Goal: Entertainment & Leisure: Consume media (video, audio)

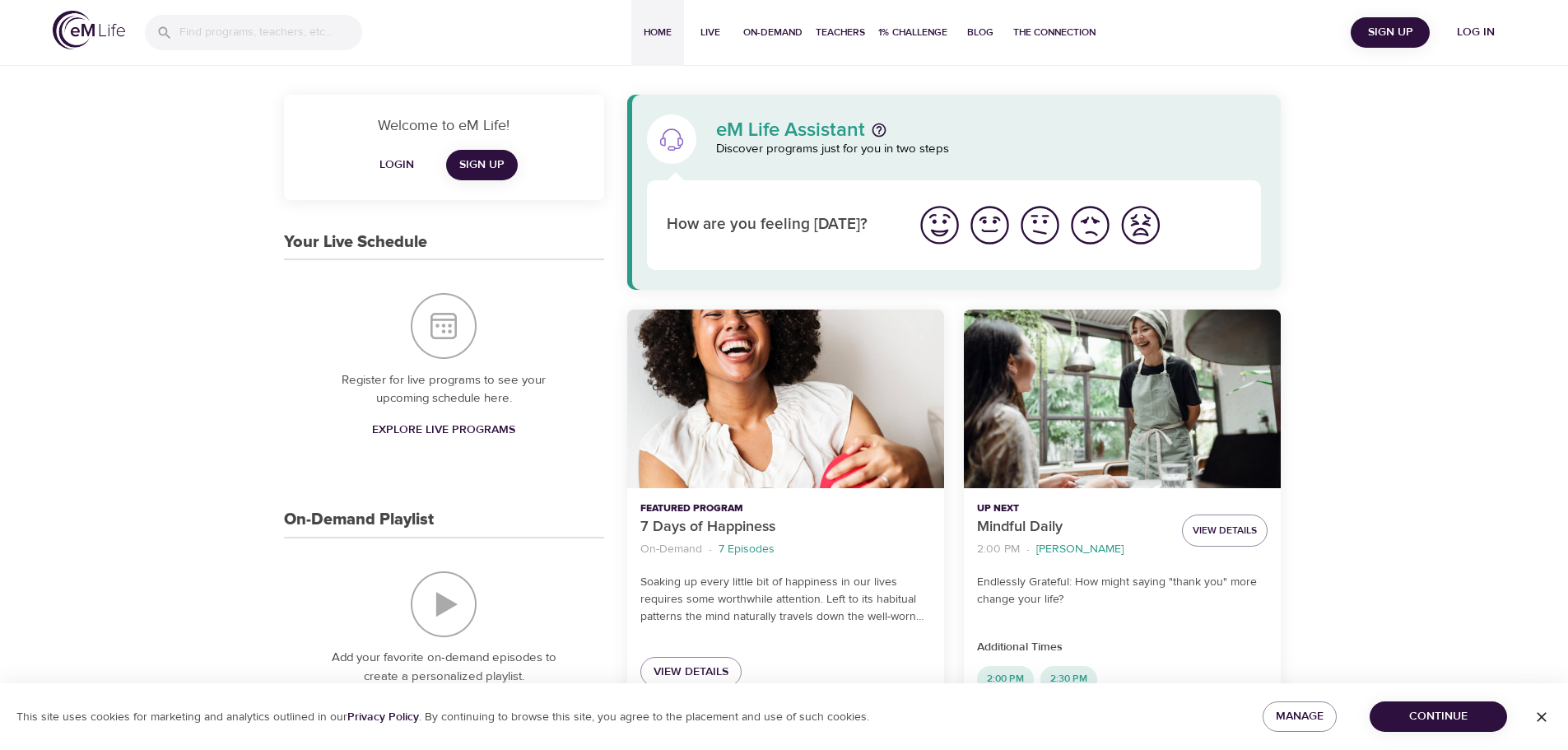
click at [1480, 32] on span "Log in" at bounding box center [1476, 32] width 66 height 21
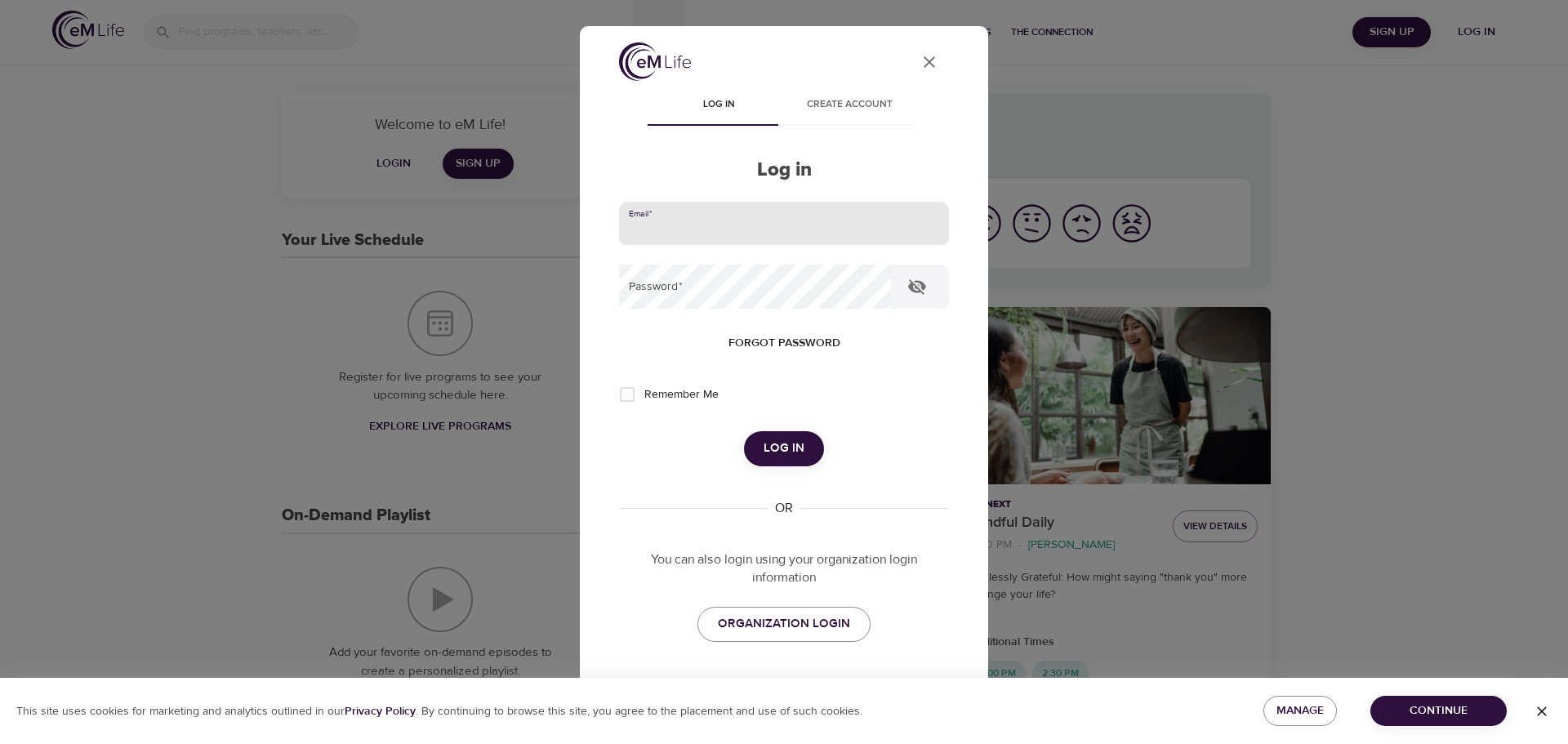
click at [768, 223] on input "email" at bounding box center [784, 224] width 330 height 44
type input "[PERSON_NAME][EMAIL_ADDRESS][DOMAIN_NAME]"
click at [744, 431] on button "Log in" at bounding box center [784, 448] width 80 height 35
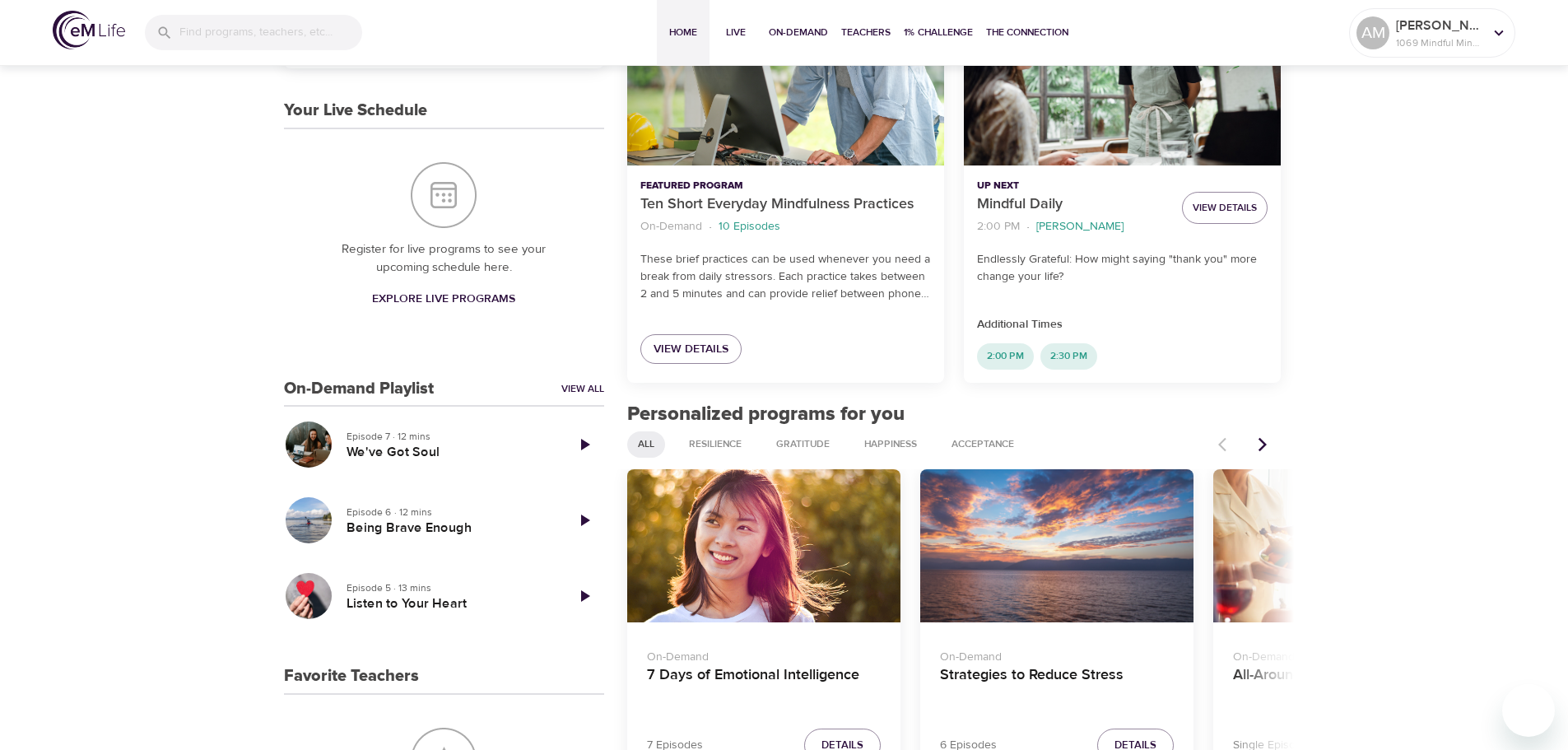
scroll to position [330, 0]
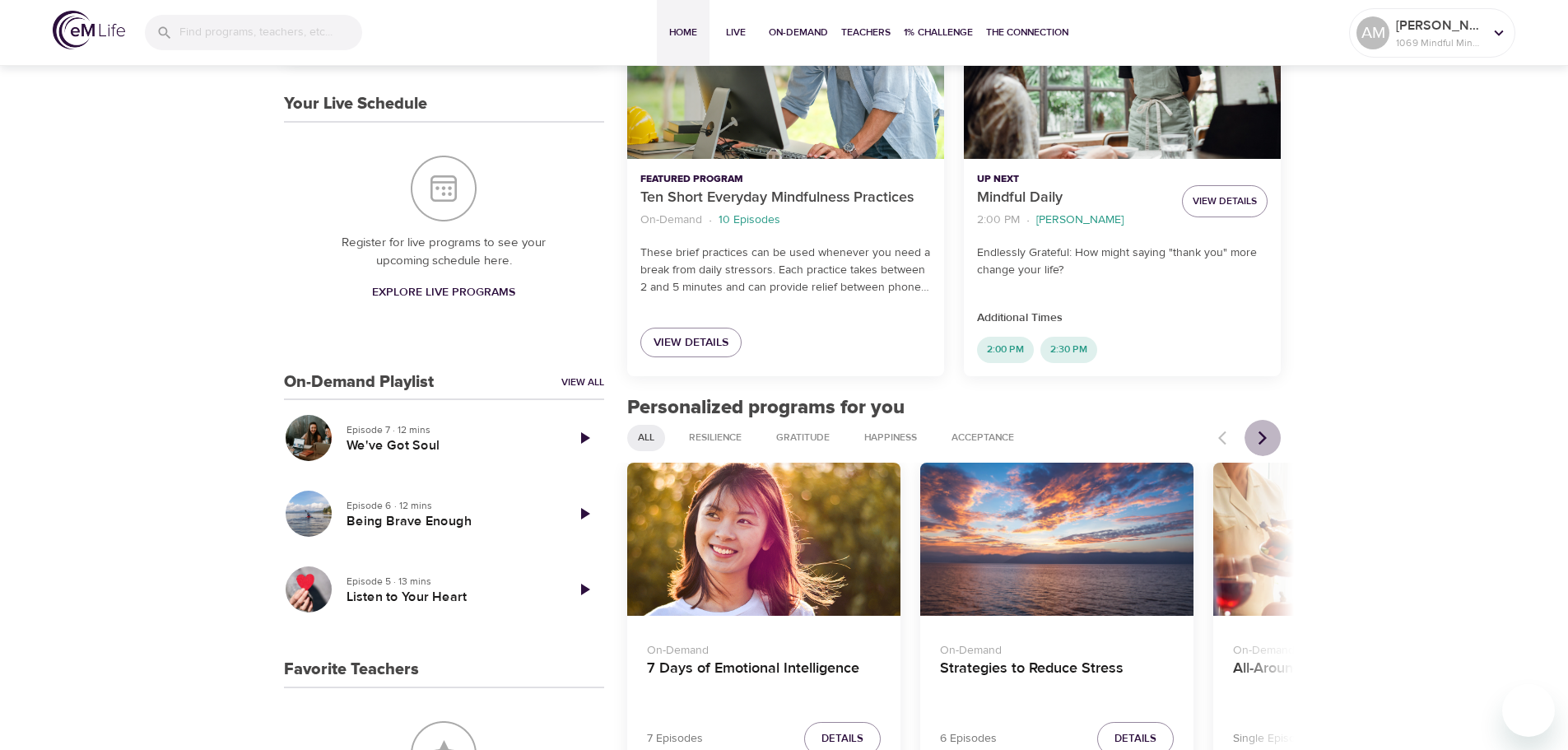
click at [1270, 440] on icon "Next items" at bounding box center [1262, 438] width 16 height 16
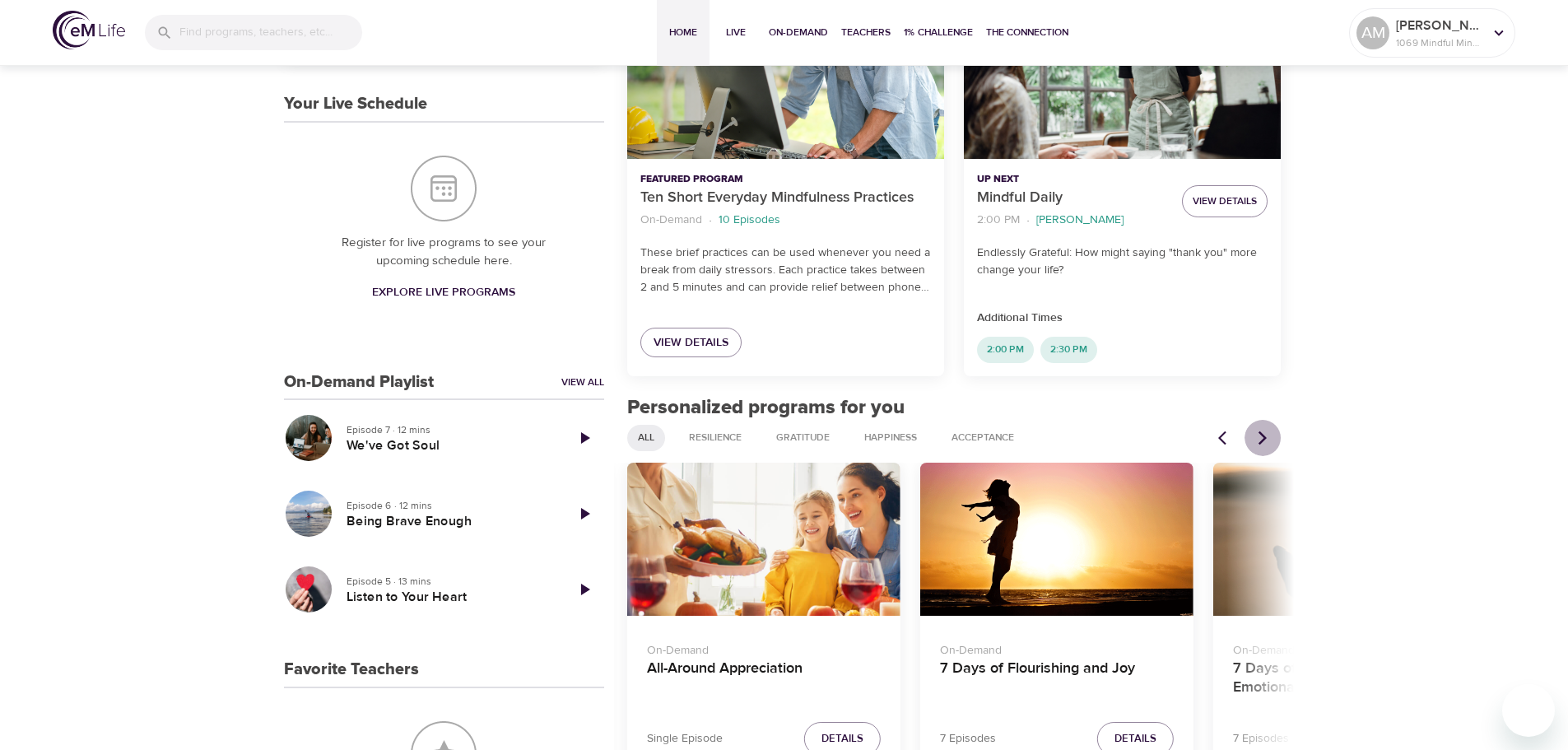
click at [1270, 440] on icon "Next items" at bounding box center [1262, 438] width 16 height 16
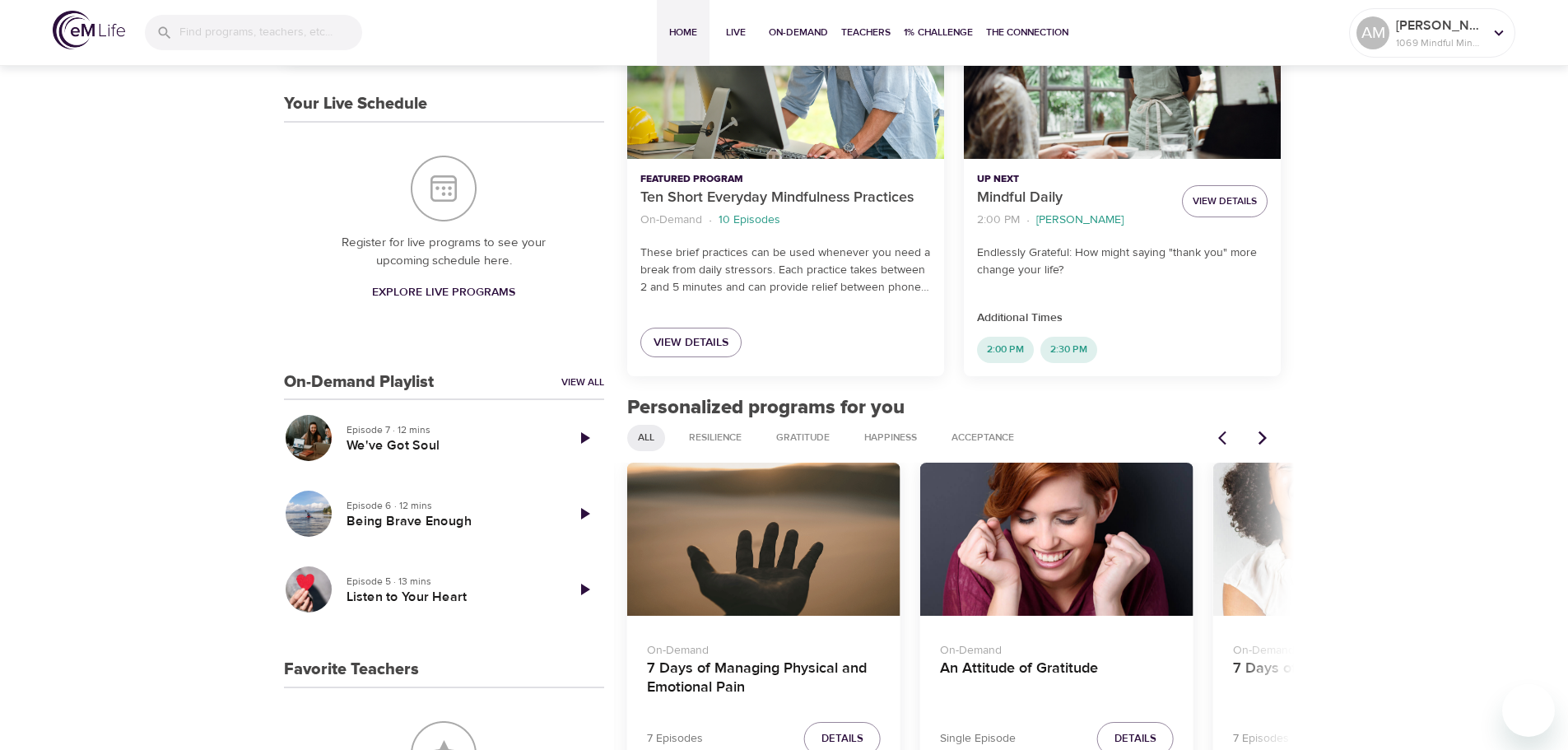
click at [1270, 440] on icon "Next items" at bounding box center [1262, 438] width 16 height 16
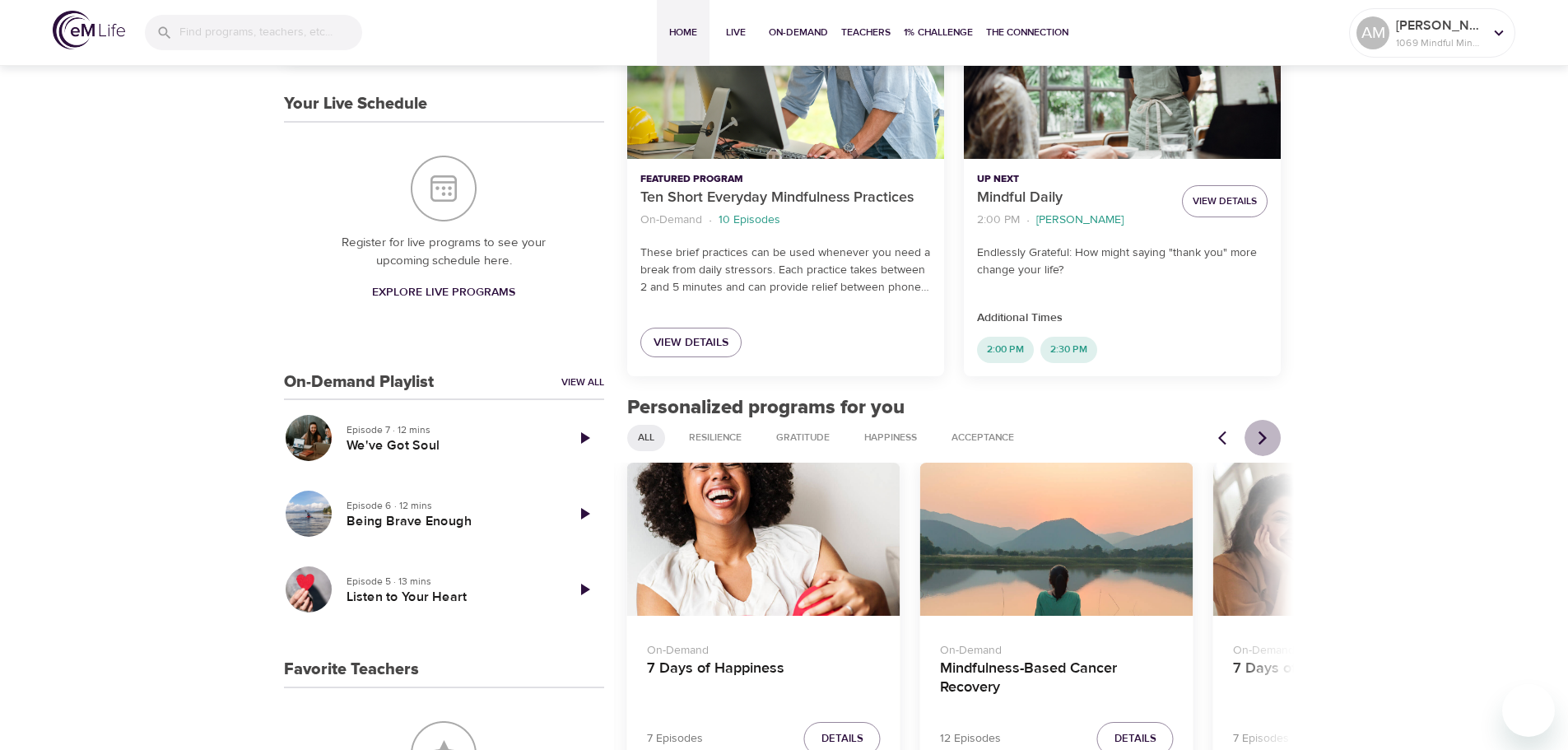
click at [1270, 440] on icon "Next items" at bounding box center [1262, 438] width 16 height 16
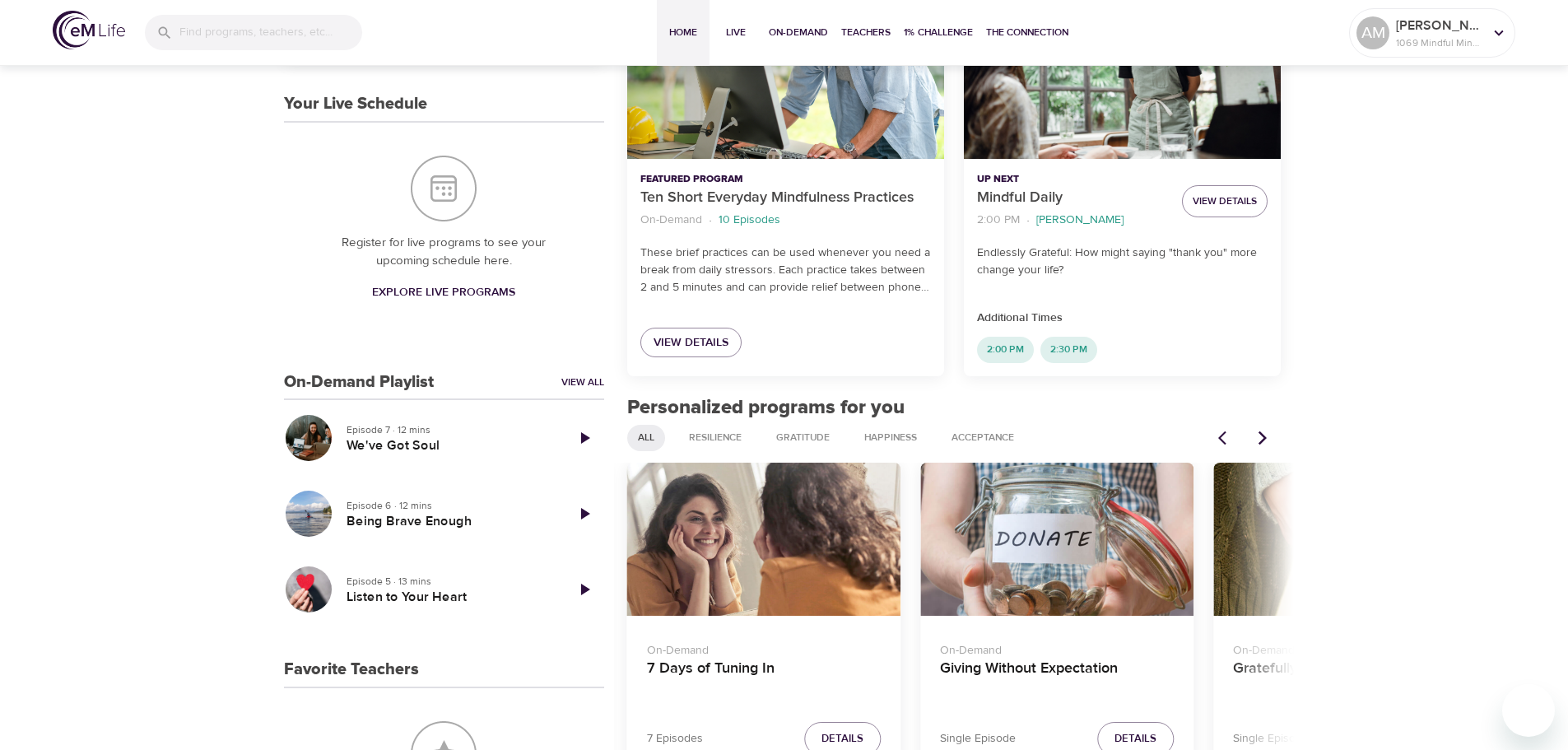
click at [1270, 440] on icon "Next items" at bounding box center [1262, 438] width 16 height 16
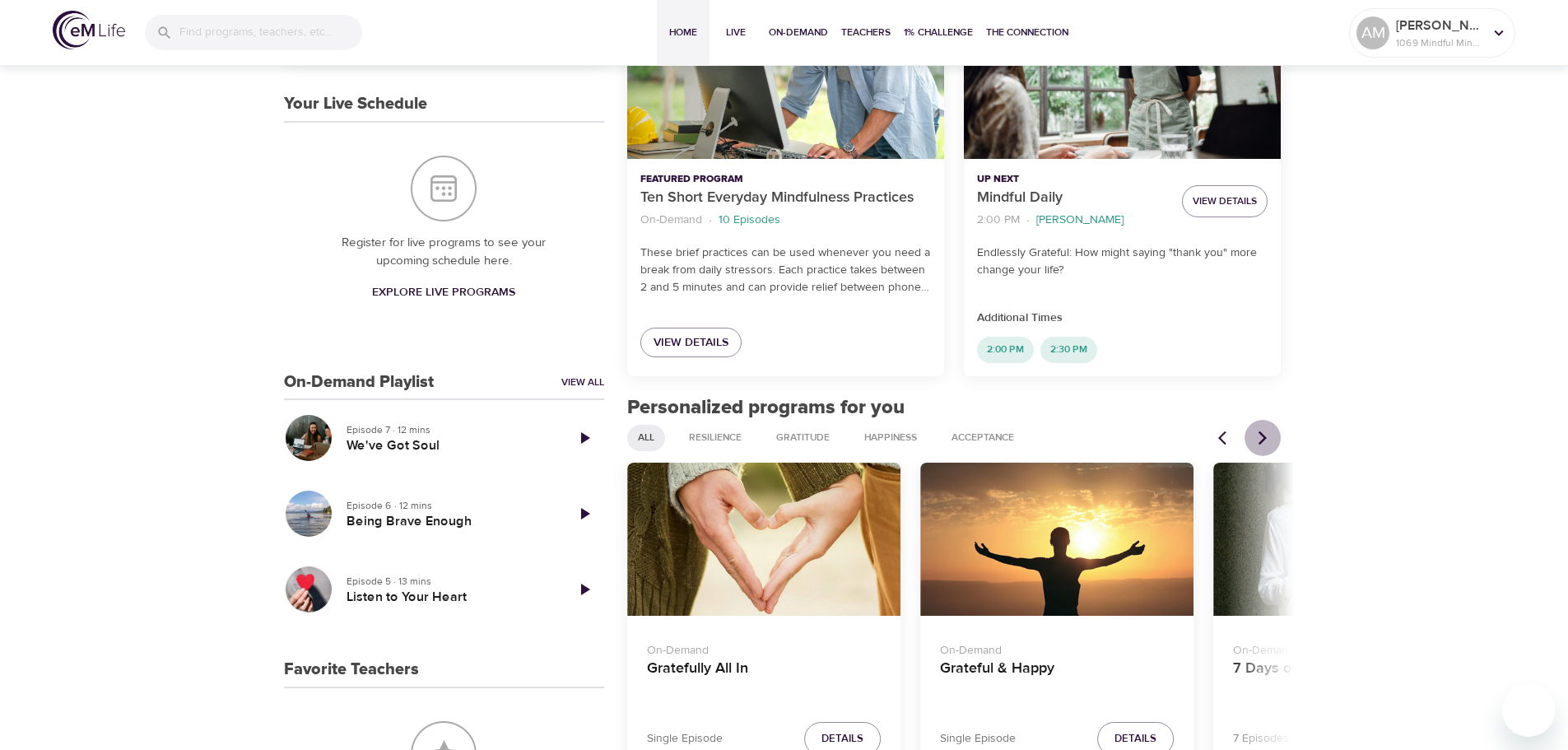
click at [1270, 440] on icon "Next items" at bounding box center [1262, 438] width 16 height 16
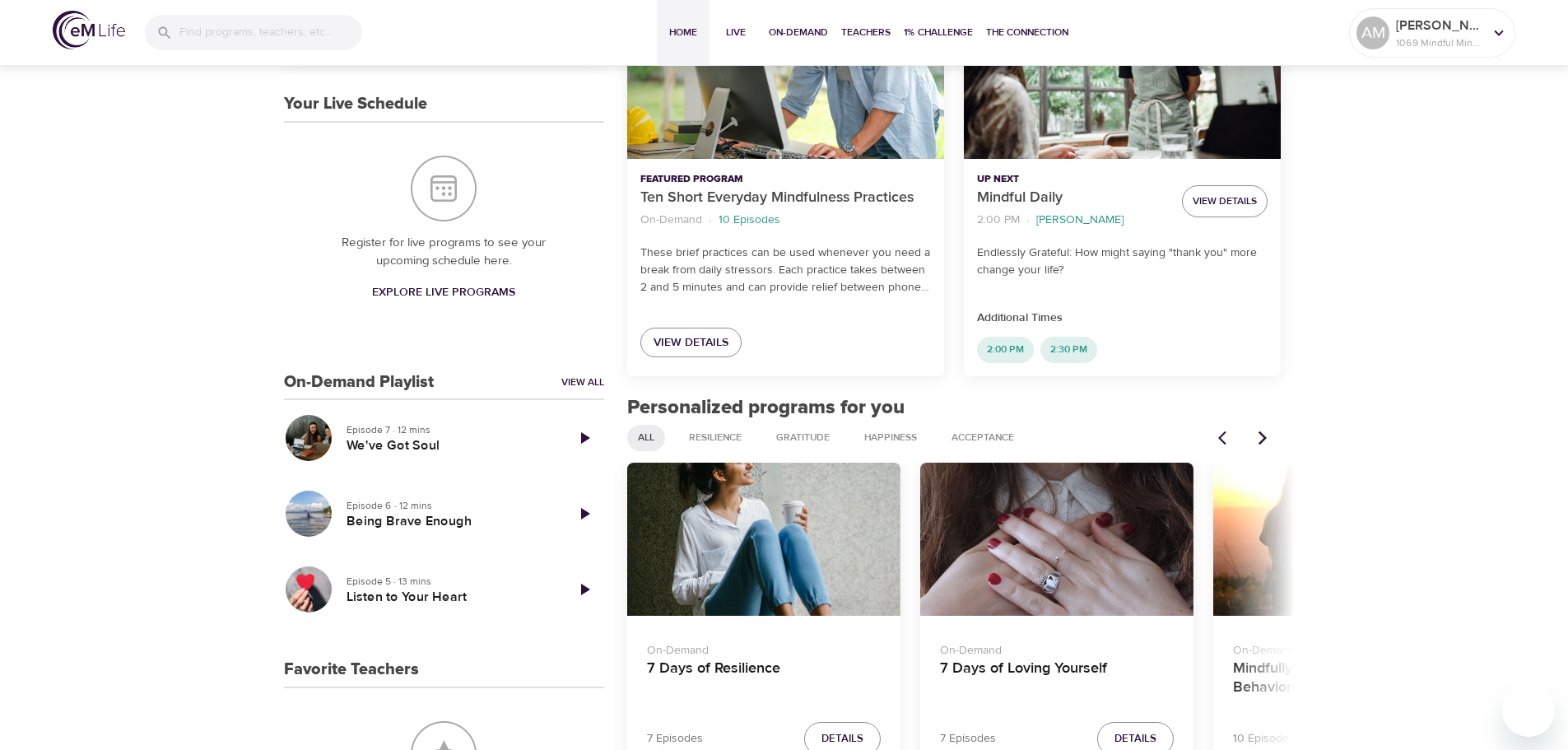
click at [1270, 440] on icon "Next items" at bounding box center [1262, 438] width 16 height 16
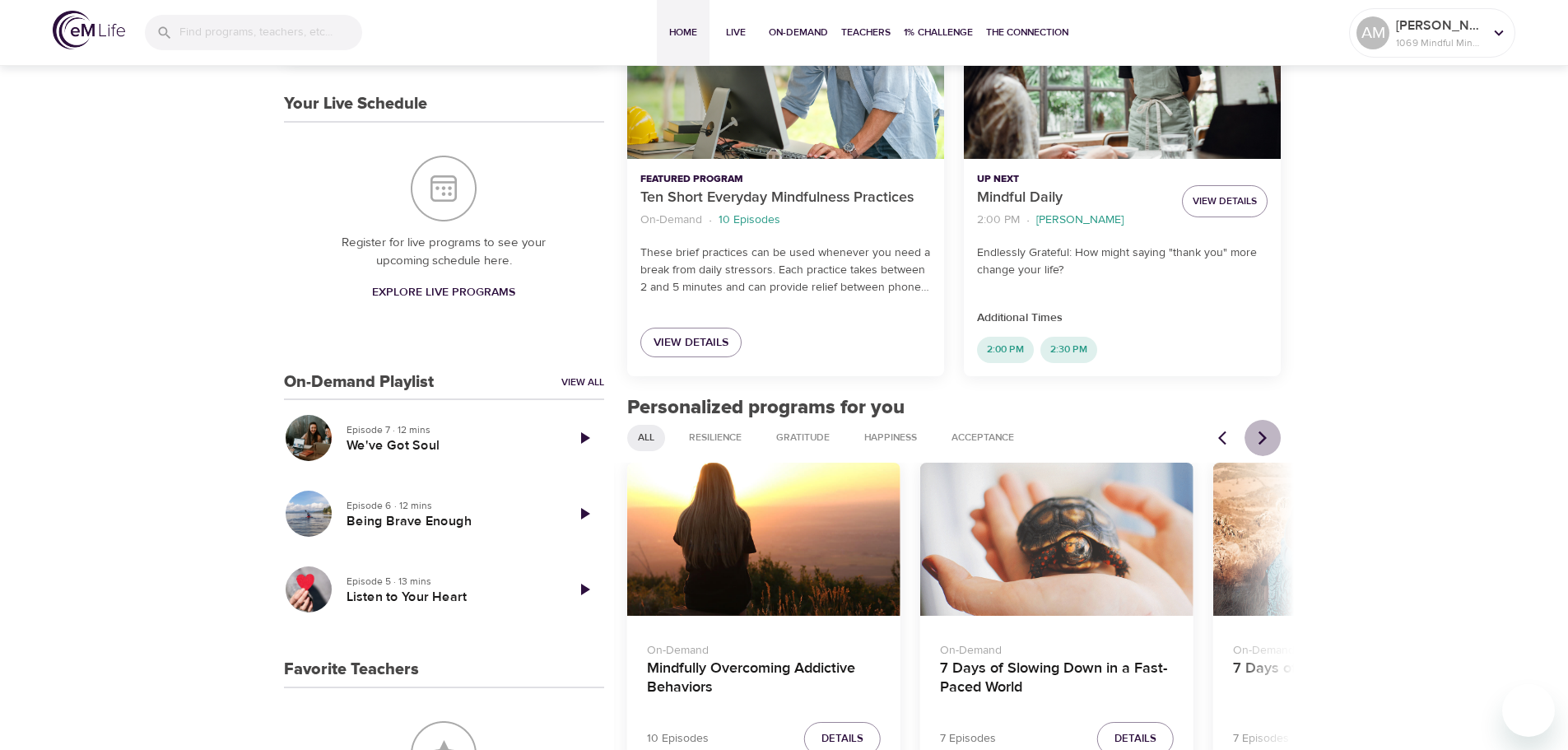
click at [1270, 440] on icon "Next items" at bounding box center [1262, 438] width 16 height 16
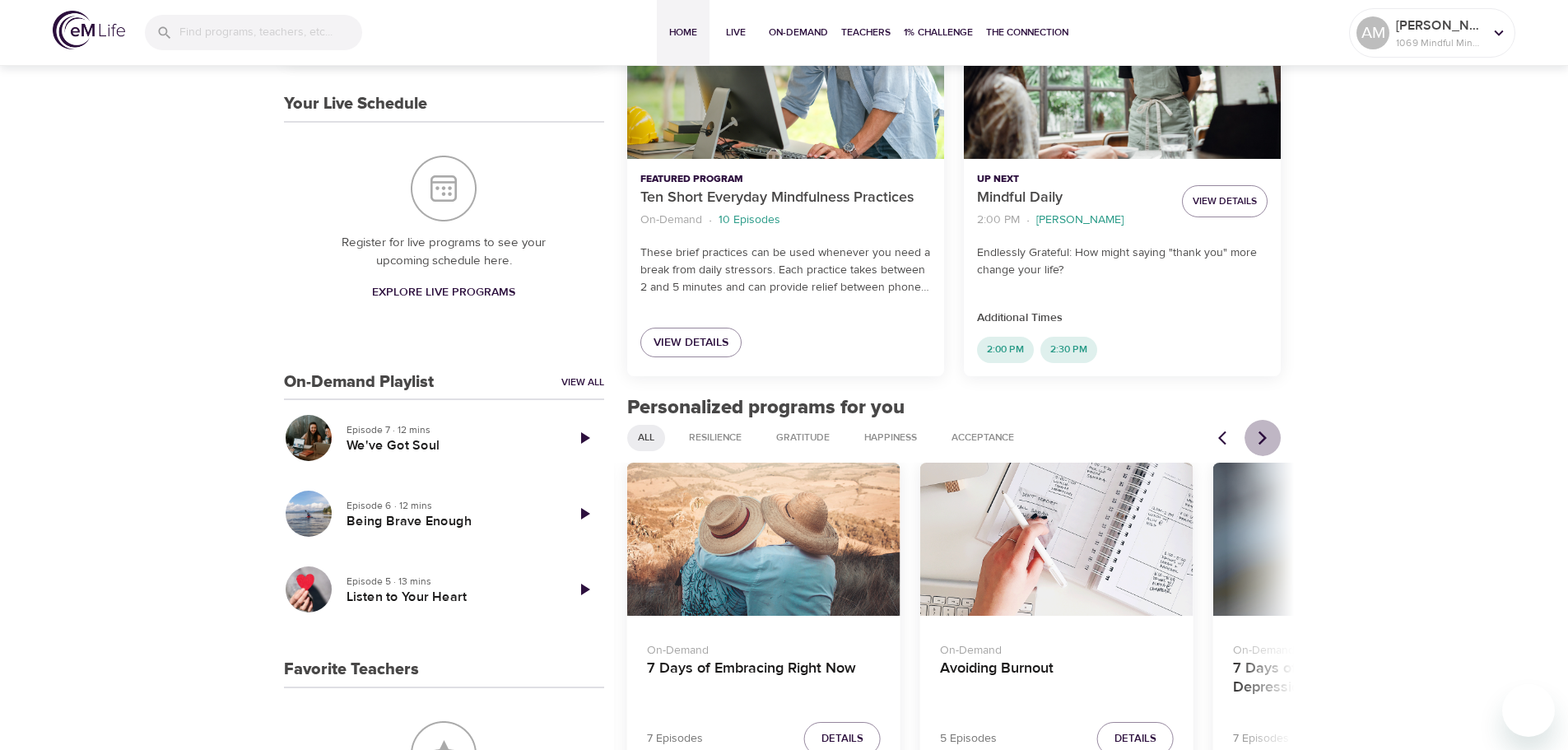
click at [1270, 440] on icon "Next items" at bounding box center [1262, 438] width 16 height 16
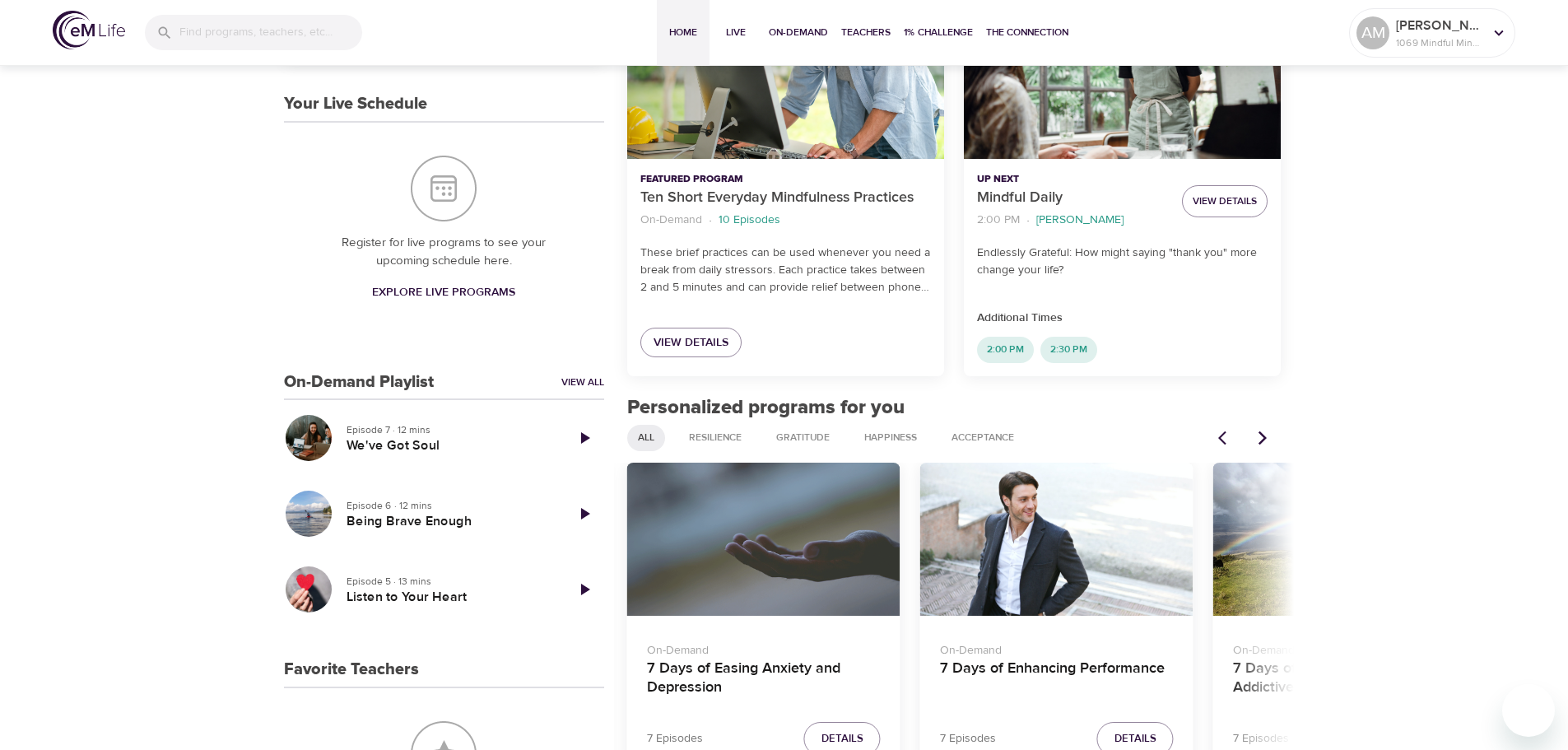
click at [748, 518] on div "7 Days of Easing Anxiety and Depression" at bounding box center [764, 540] width 273 height 154
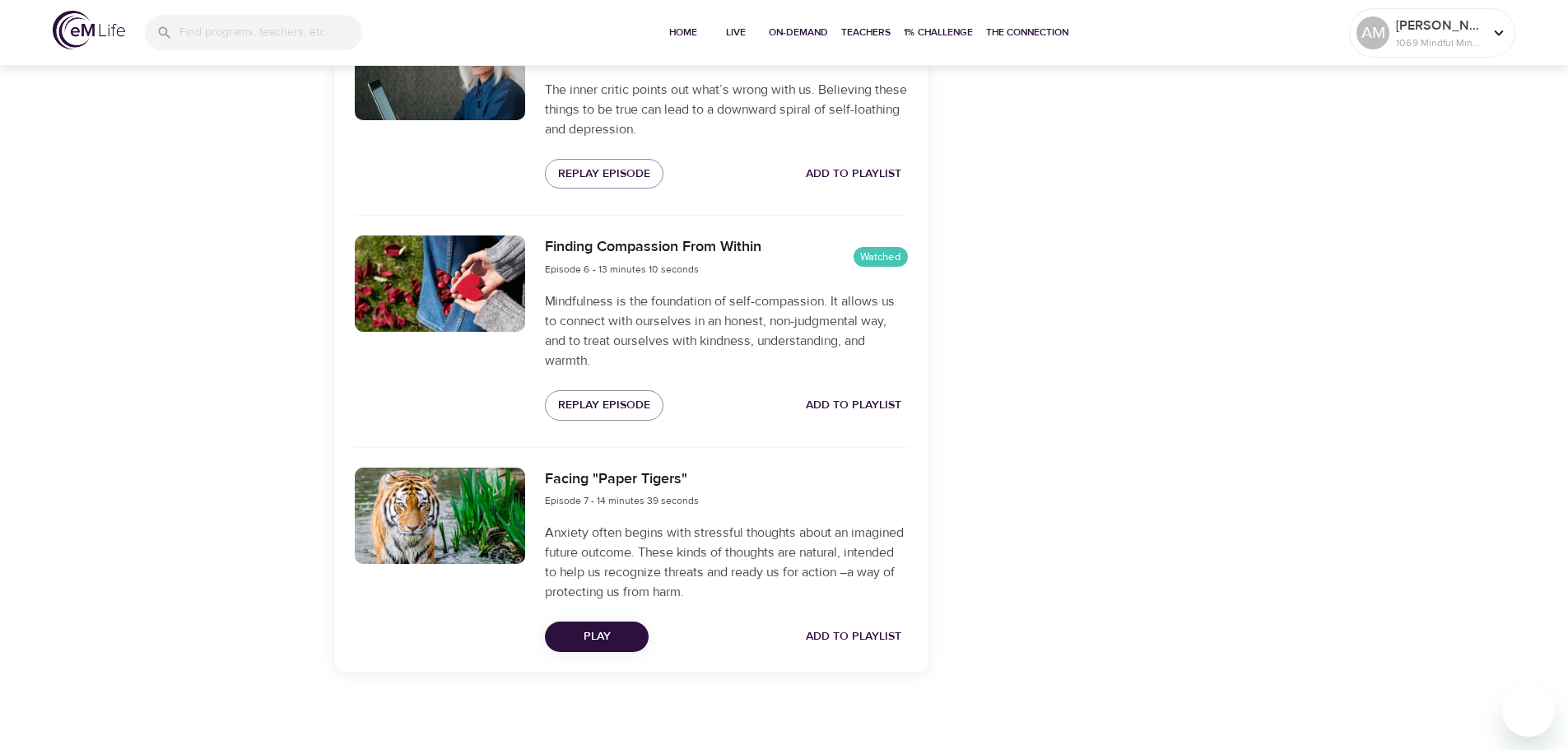
scroll to position [1556, 0]
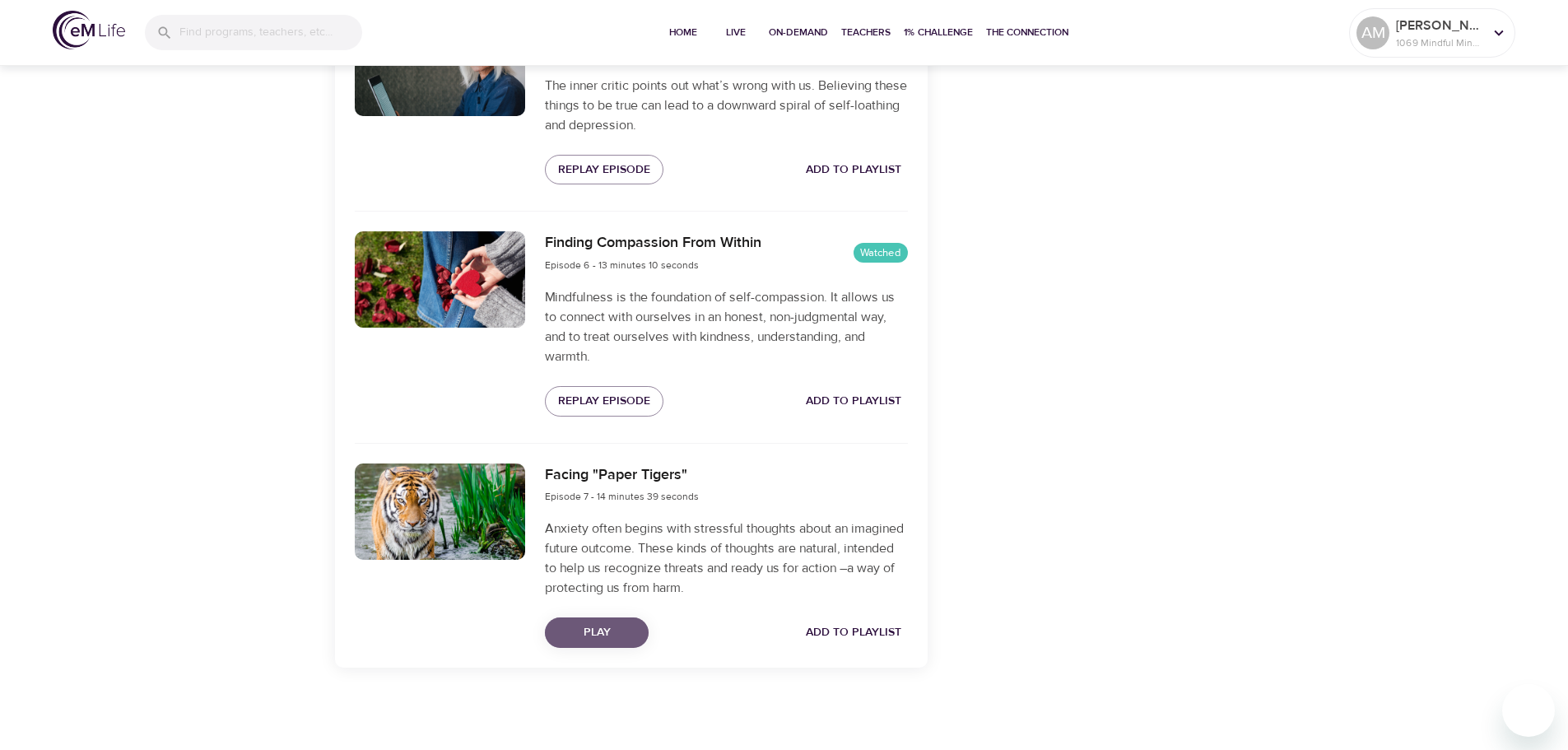
click at [614, 626] on span "Play" at bounding box center [597, 633] width 78 height 21
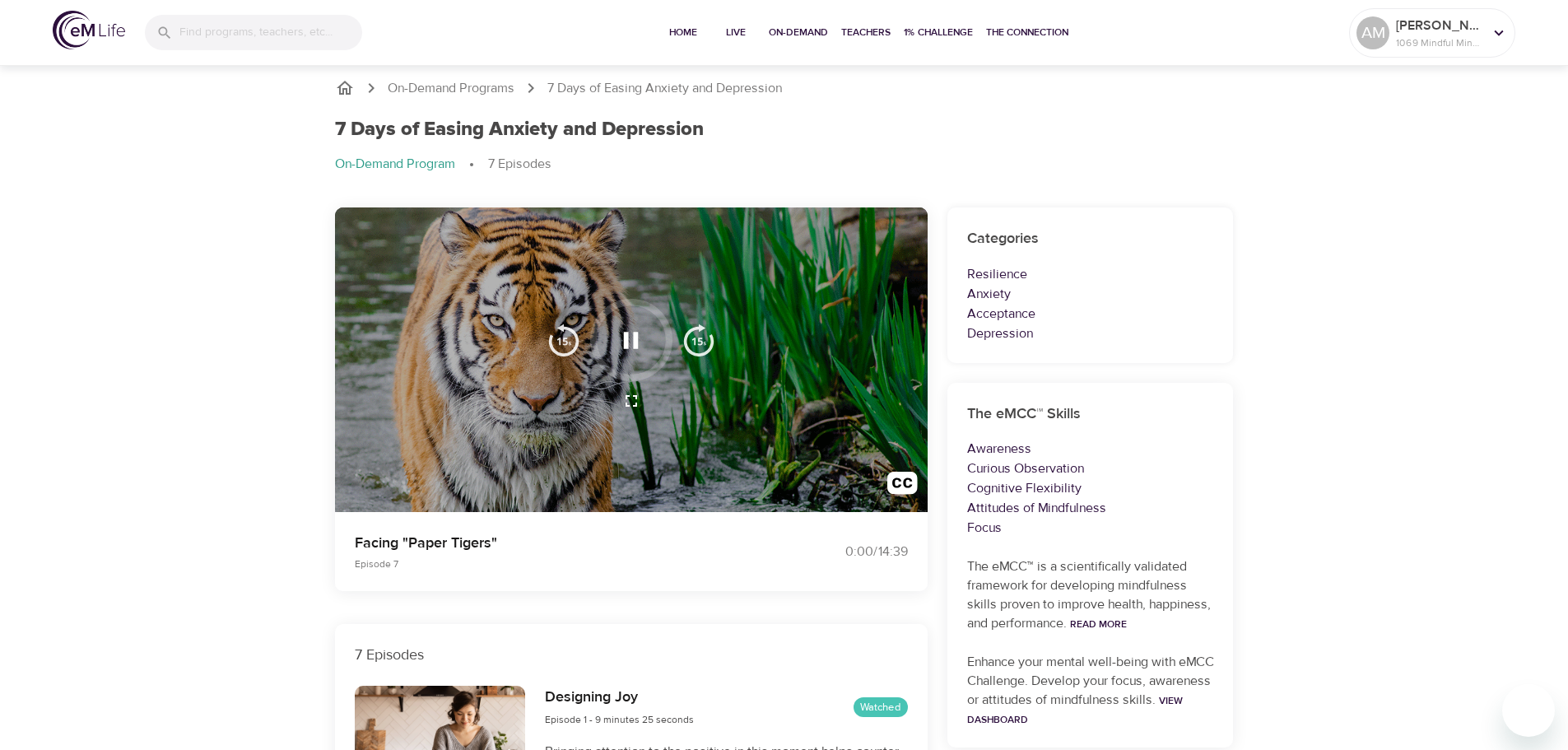
scroll to position [0, 0]
